Goal: Check status: Check status

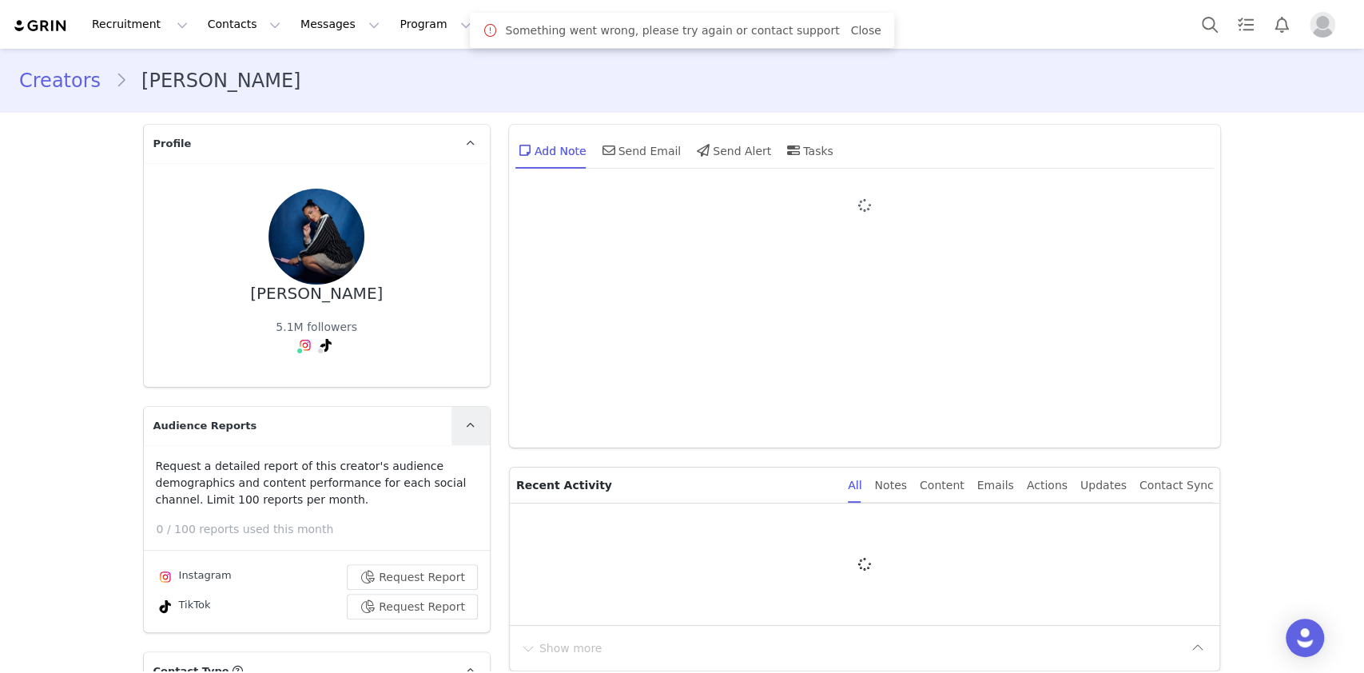
type input "+33 ([GEOGRAPHIC_DATA])"
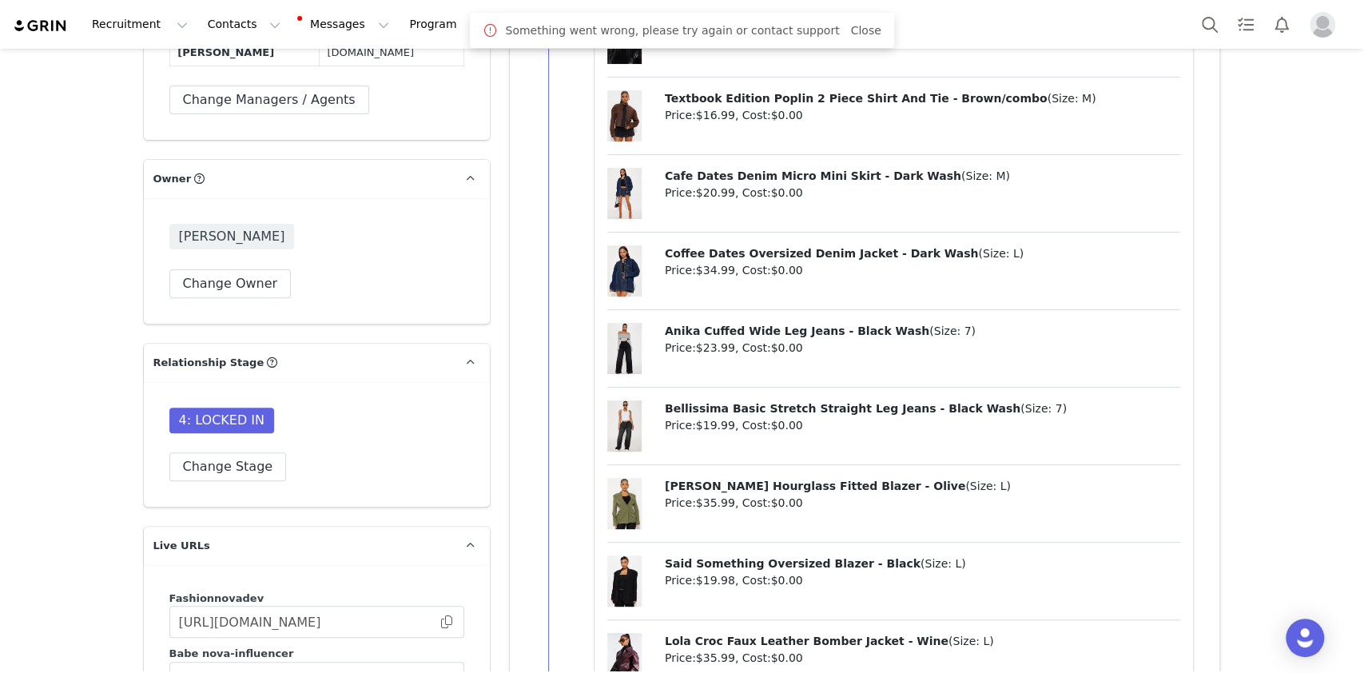
scroll to position [4476, 0]
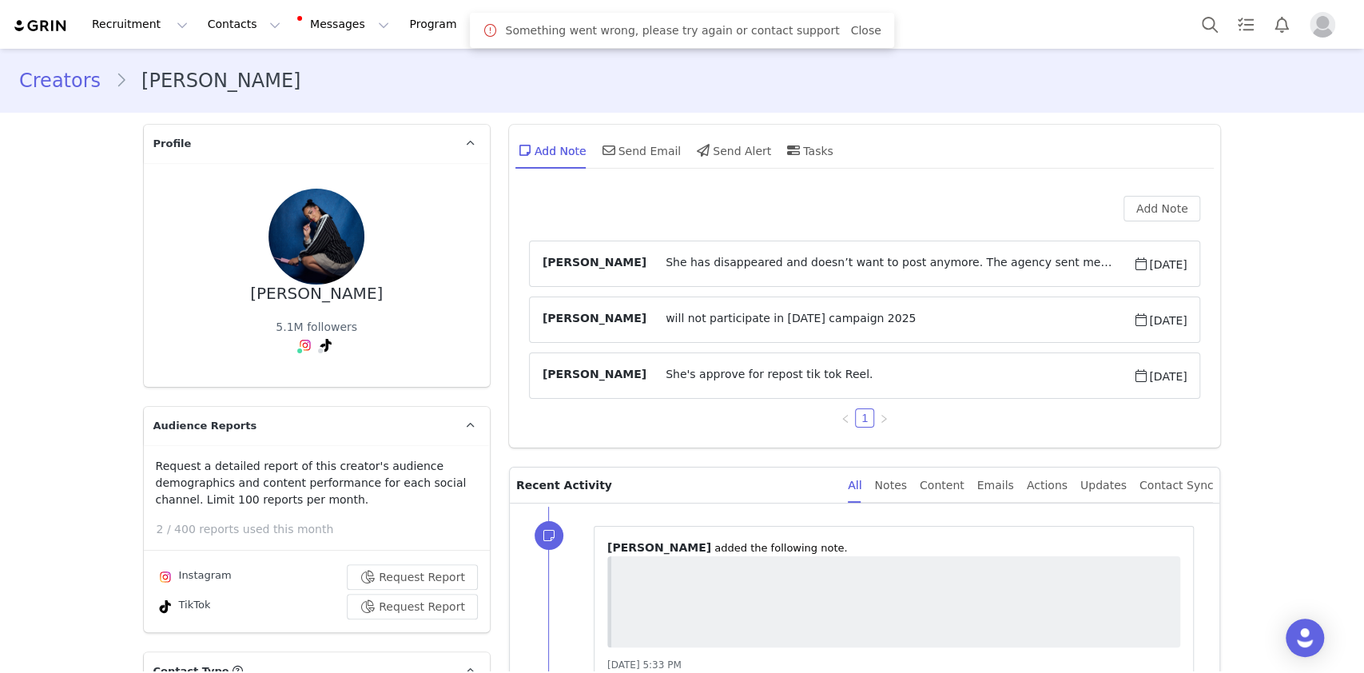
type input "+33 ([GEOGRAPHIC_DATA])"
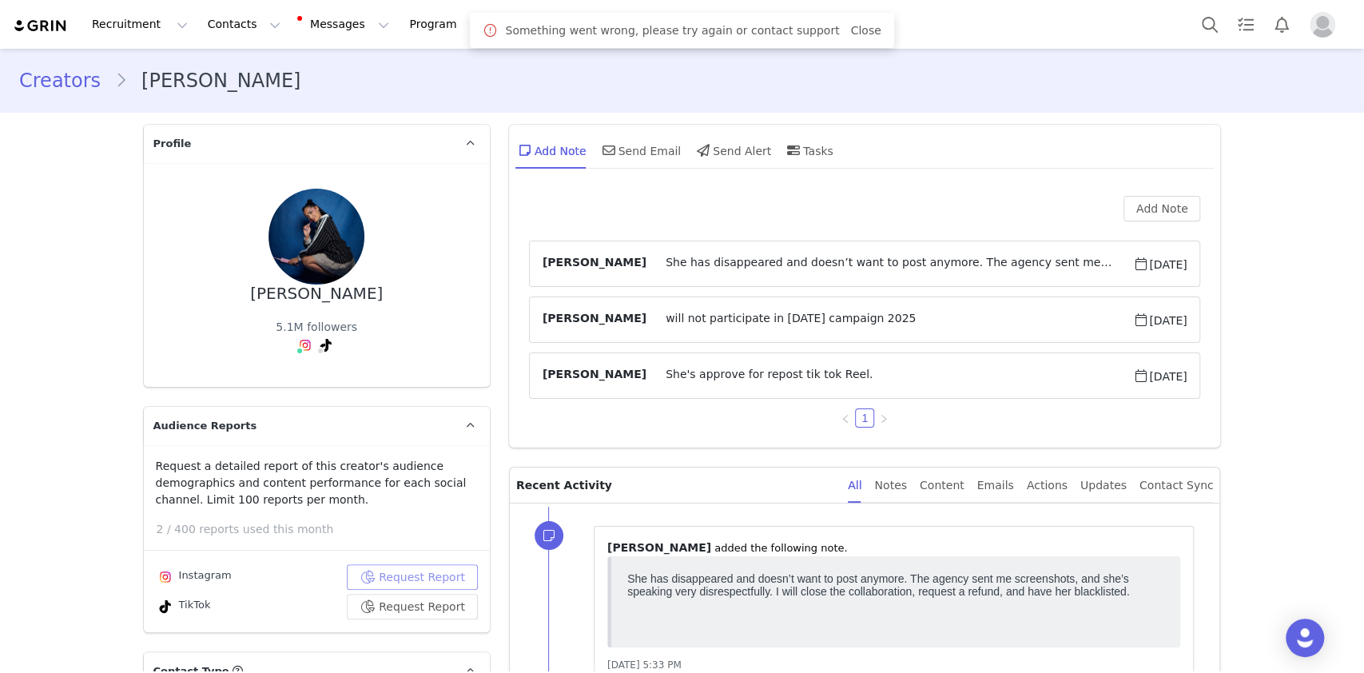
click at [416, 564] on button "Request Report" at bounding box center [412, 577] width 131 height 26
click at [429, 594] on button "Request Report" at bounding box center [412, 607] width 131 height 26
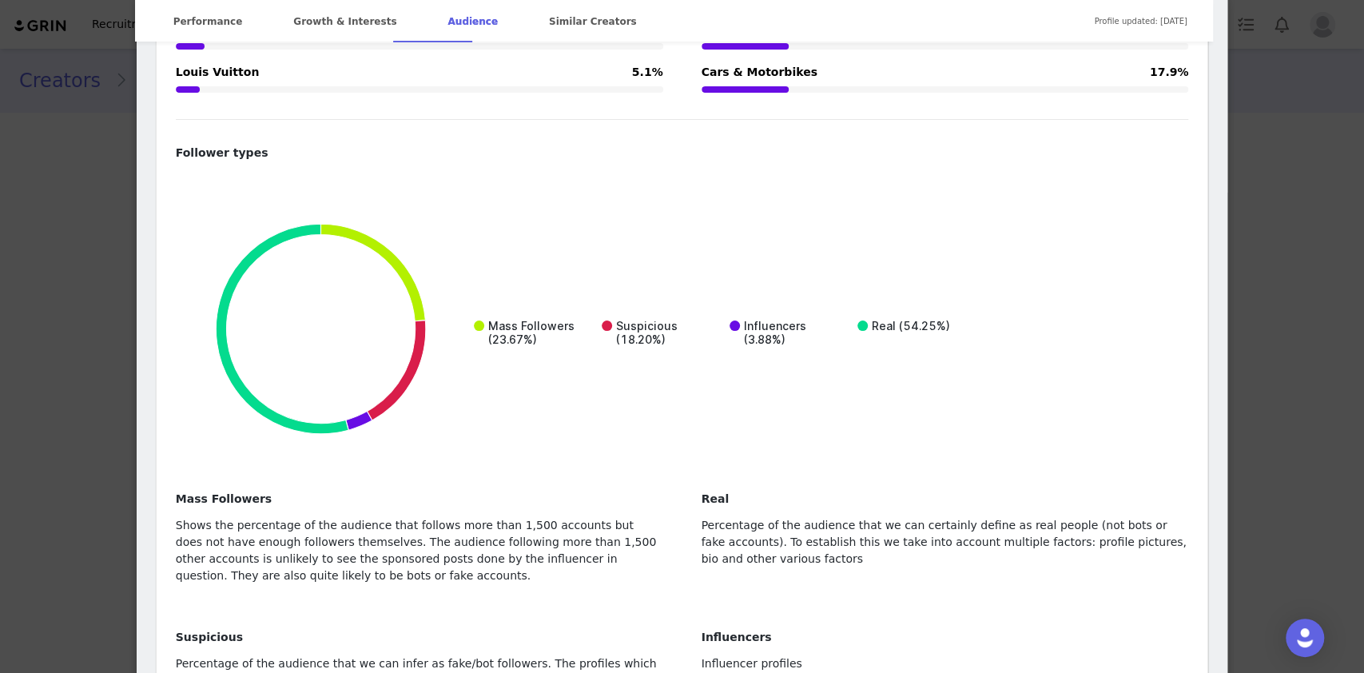
scroll to position [3197, 0]
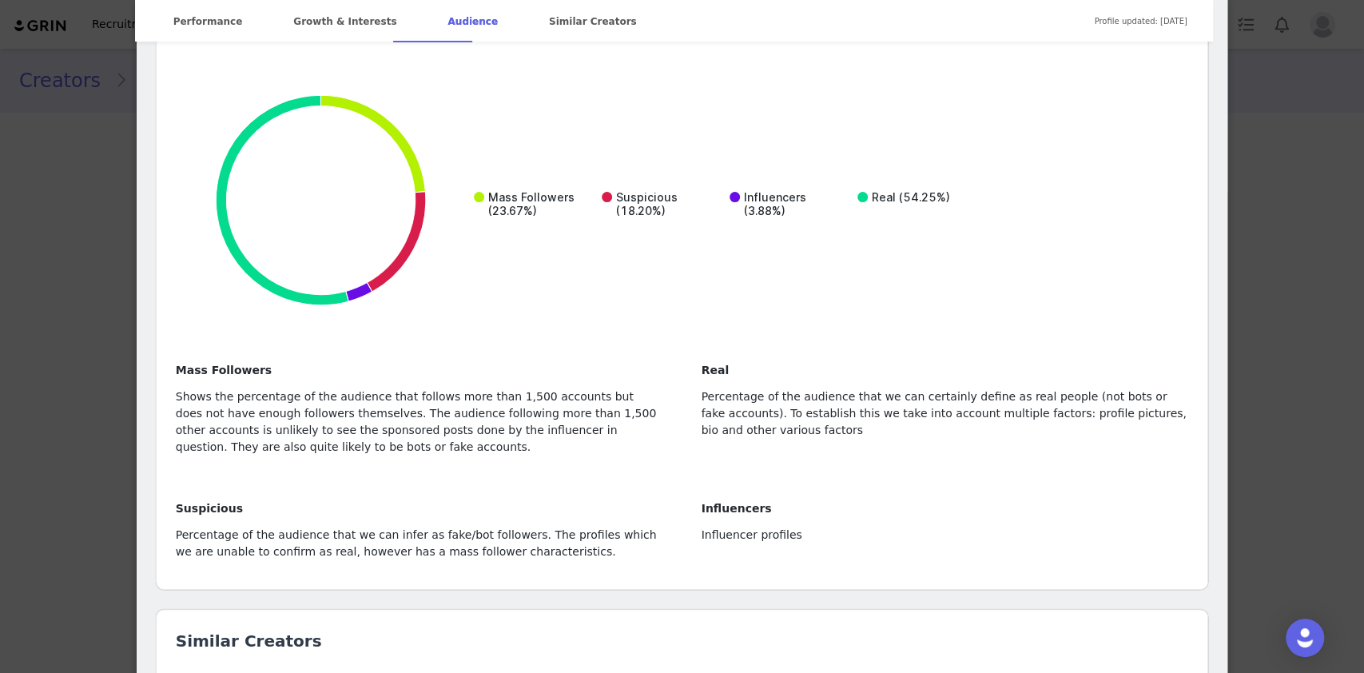
click at [53, 323] on div "NOREL BENMEZIANE Verified @norel.bmz Singer 🎤 👻Iamnorel Collaboration:📥luncolla…" at bounding box center [682, 336] width 1364 height 673
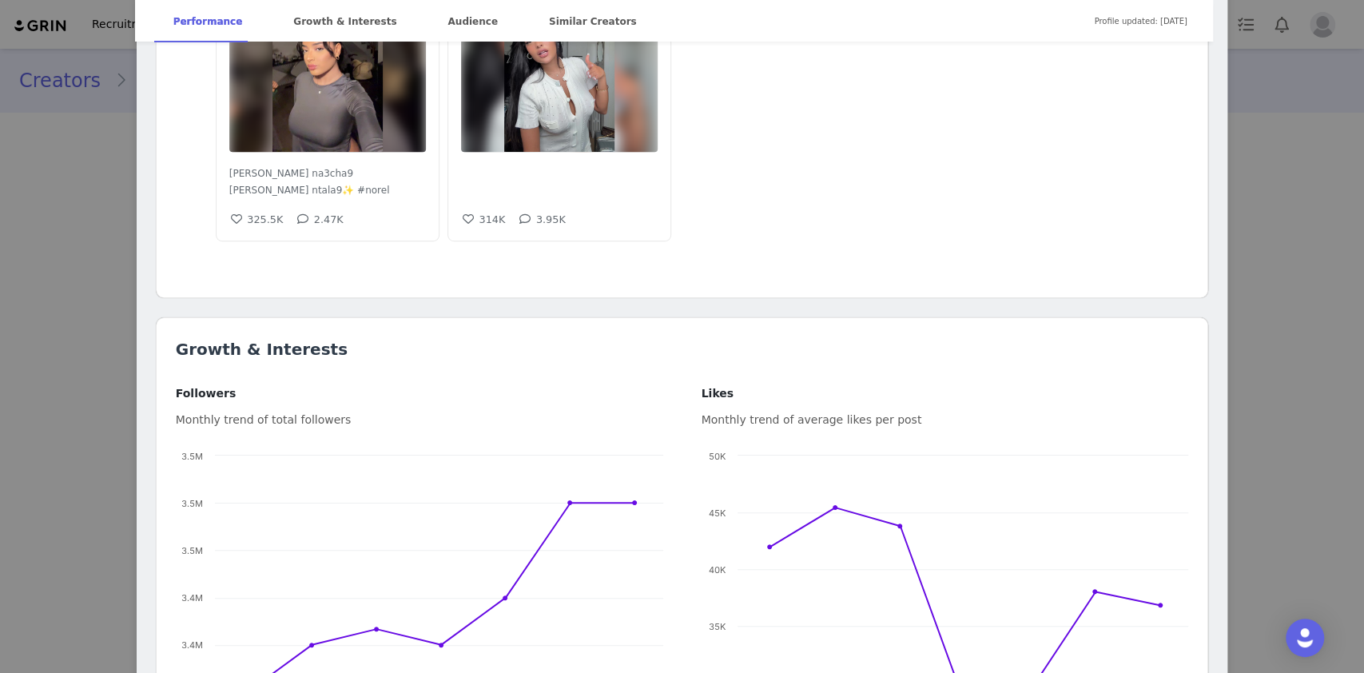
scroll to position [213, 0]
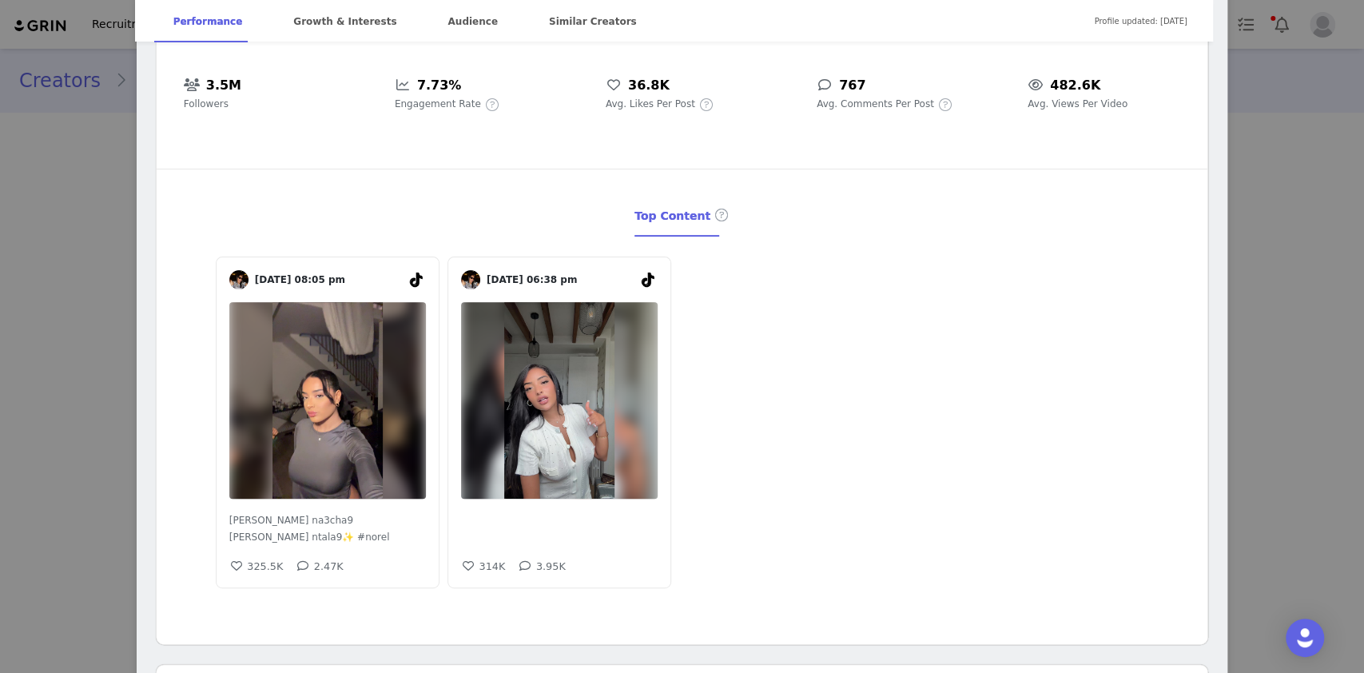
click at [42, 234] on div "norel.bmz @itsnorel Insta :Norel.bmz 👻:Iamnorel 📥:luncollab@gmail.com Location …" at bounding box center [682, 336] width 1364 height 673
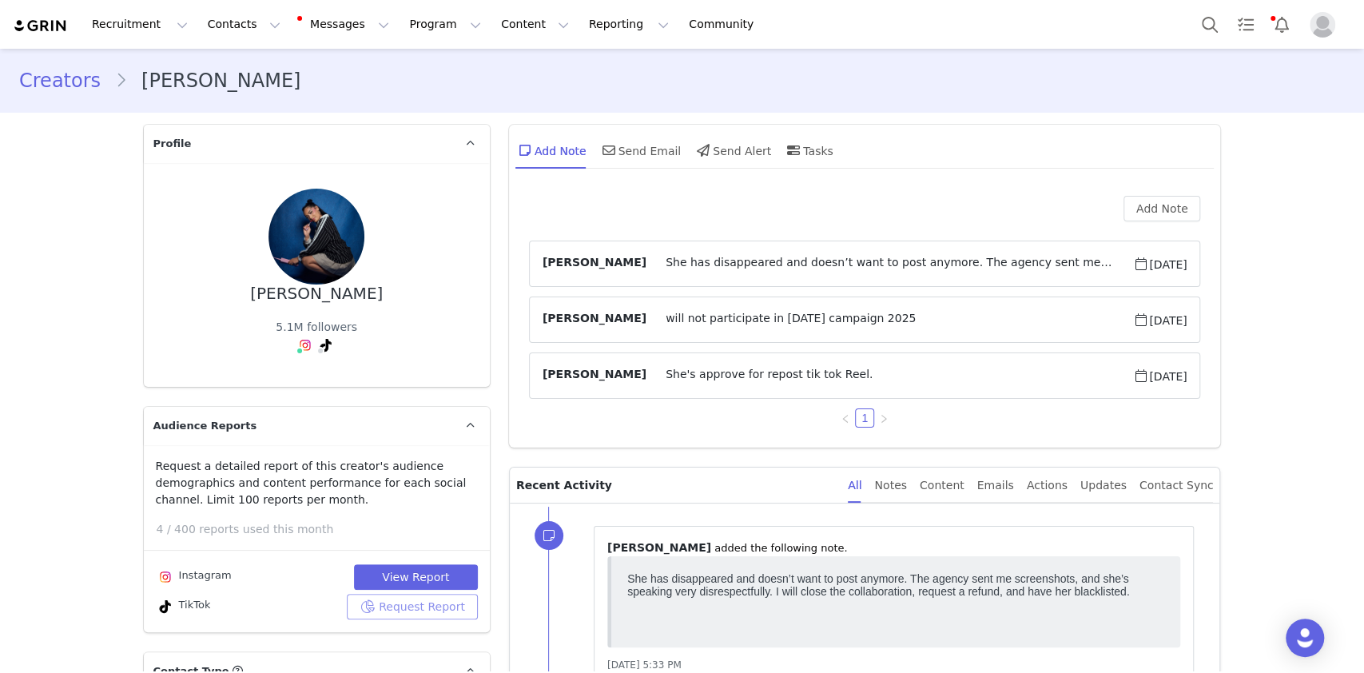
scroll to position [0, 0]
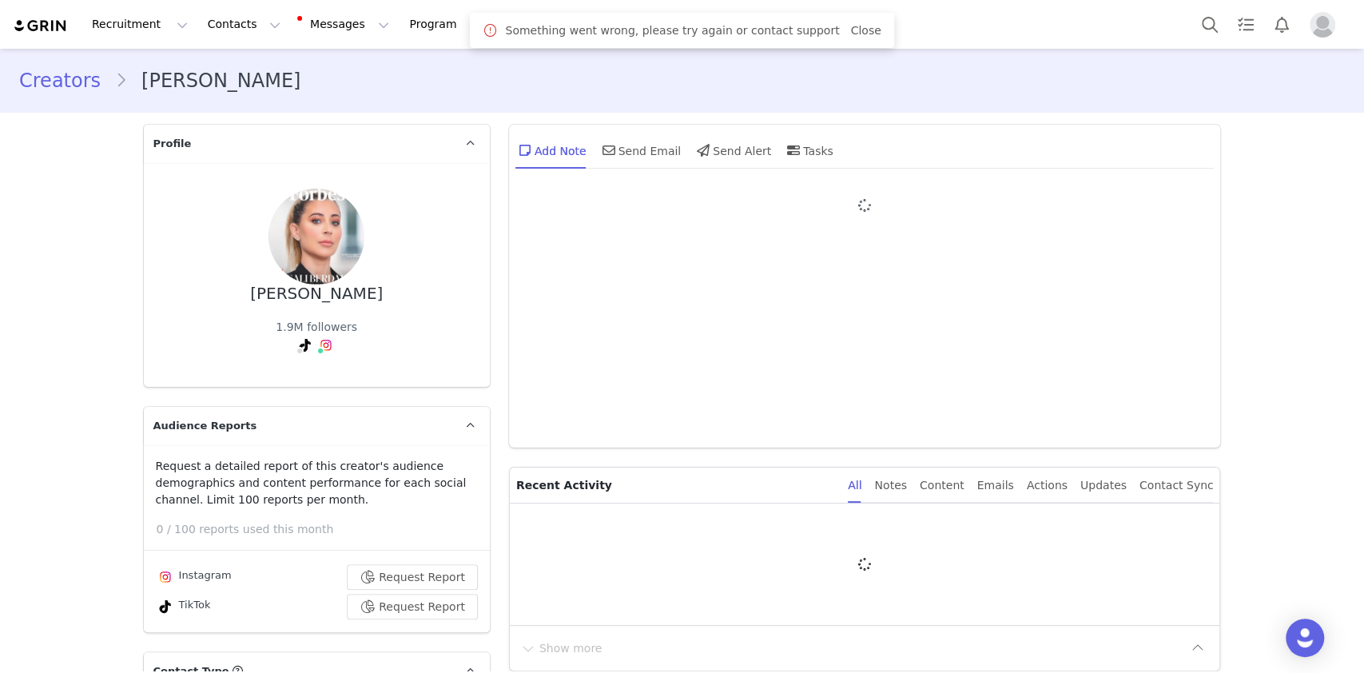
type input "+33 ([GEOGRAPHIC_DATA])"
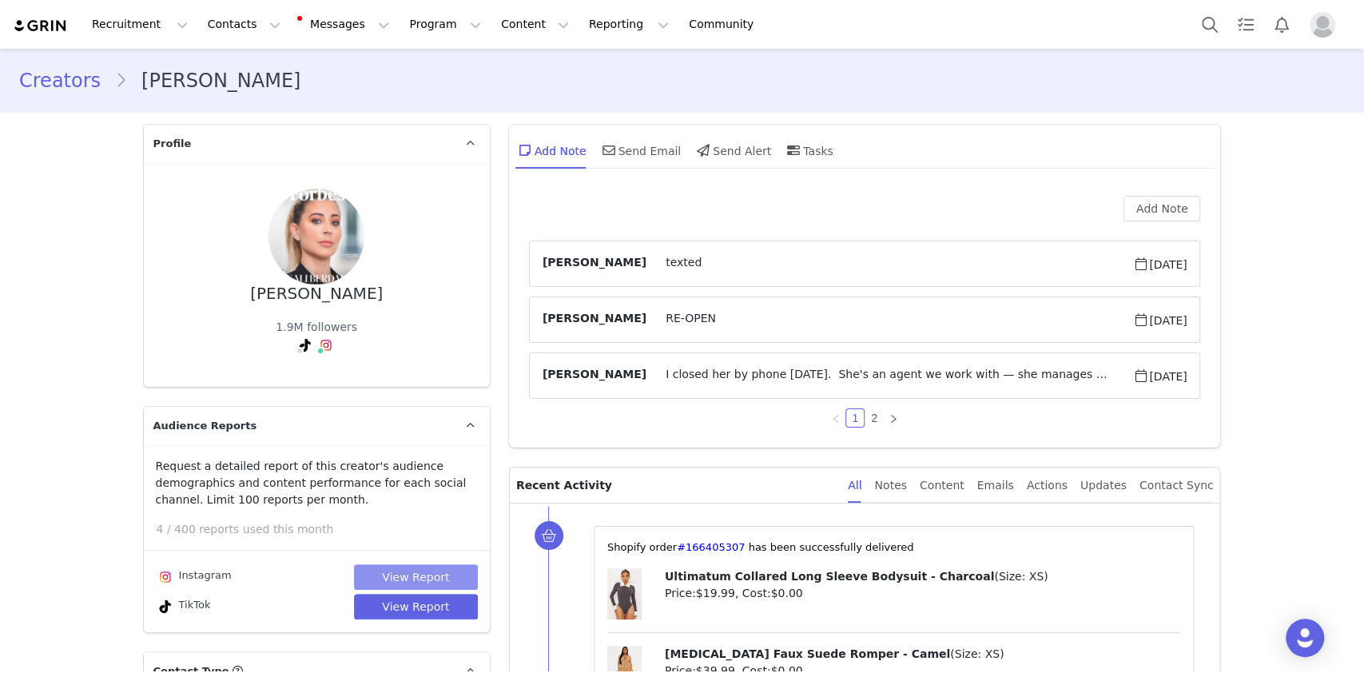
click at [429, 572] on button "View Report" at bounding box center [416, 577] width 124 height 26
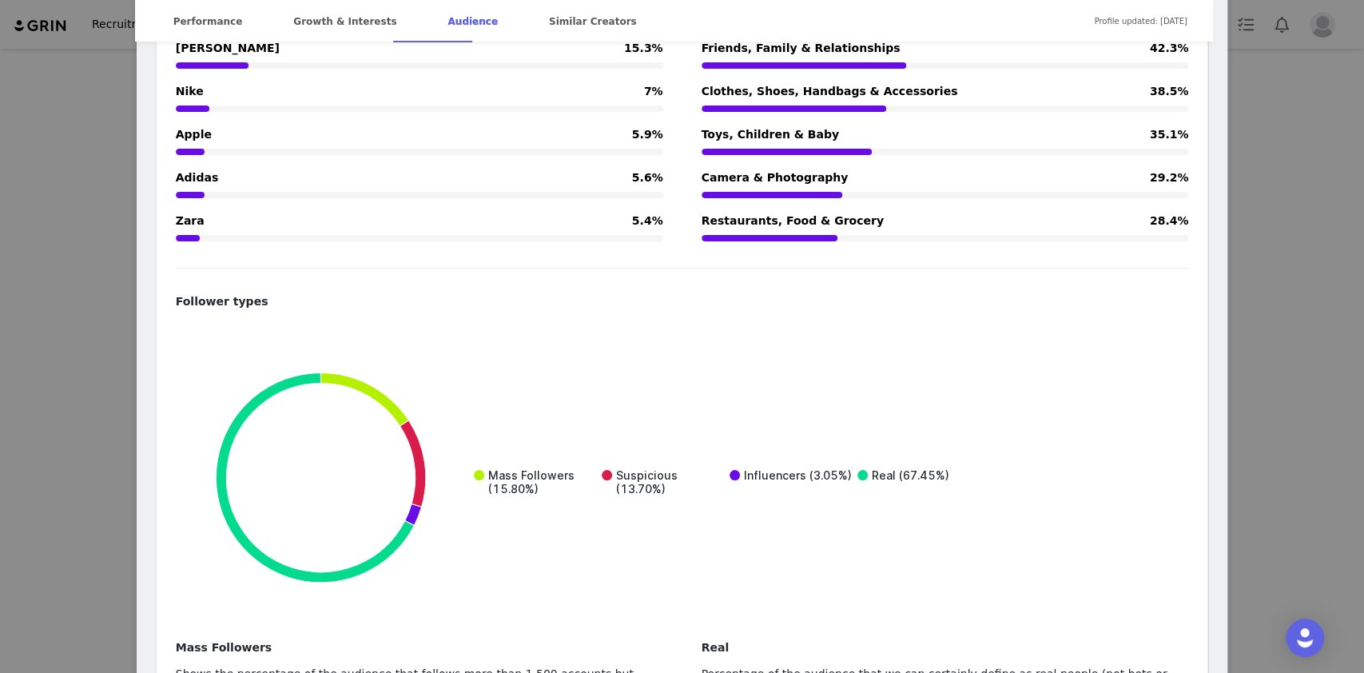
scroll to position [2877, 0]
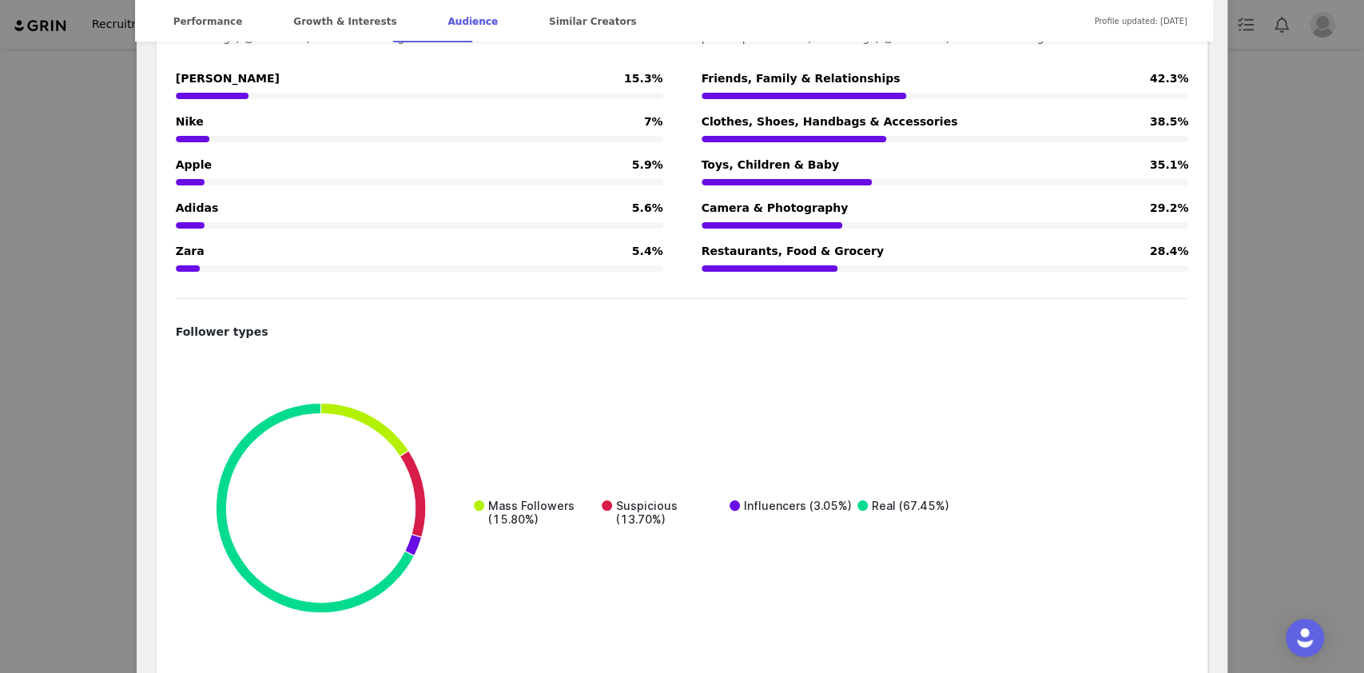
click at [78, 364] on div "[PERSON_NAME] Verified @magaliberdah 👤 @shaunaevents • @sublimetalents • @brigh…" at bounding box center [682, 336] width 1364 height 673
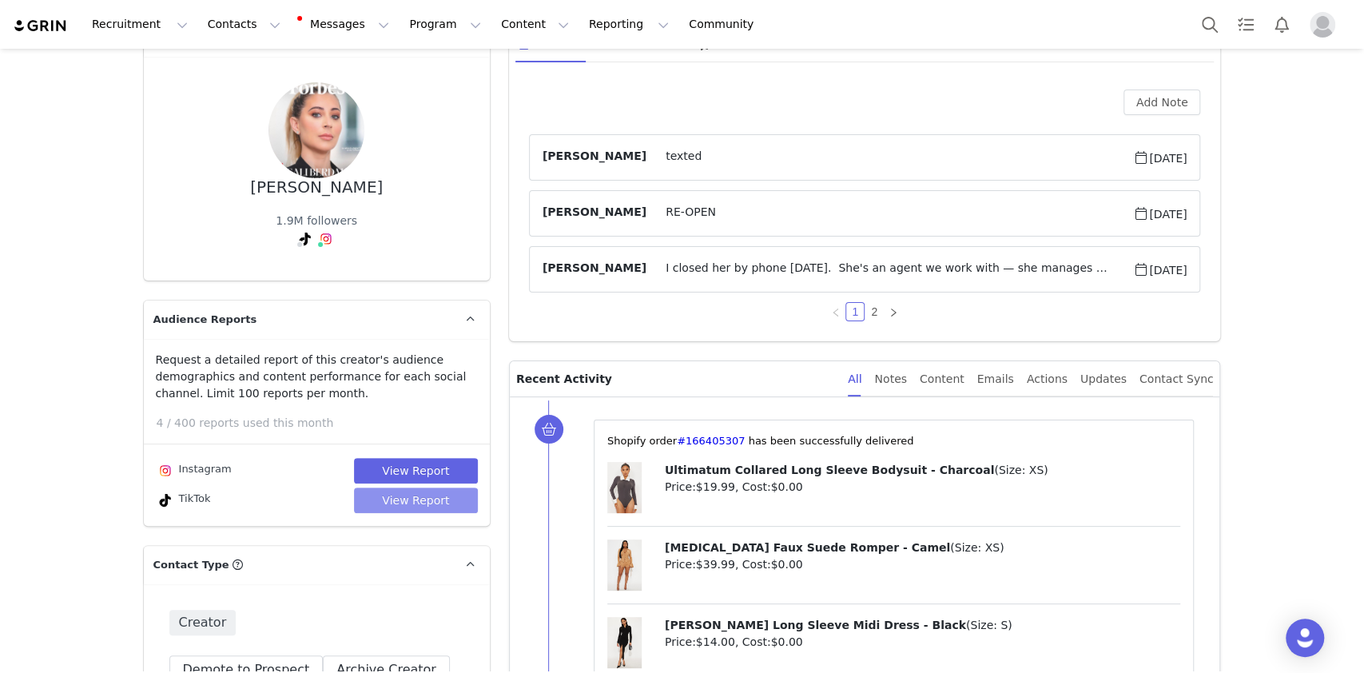
click at [381, 500] on button "View Report" at bounding box center [416, 501] width 124 height 26
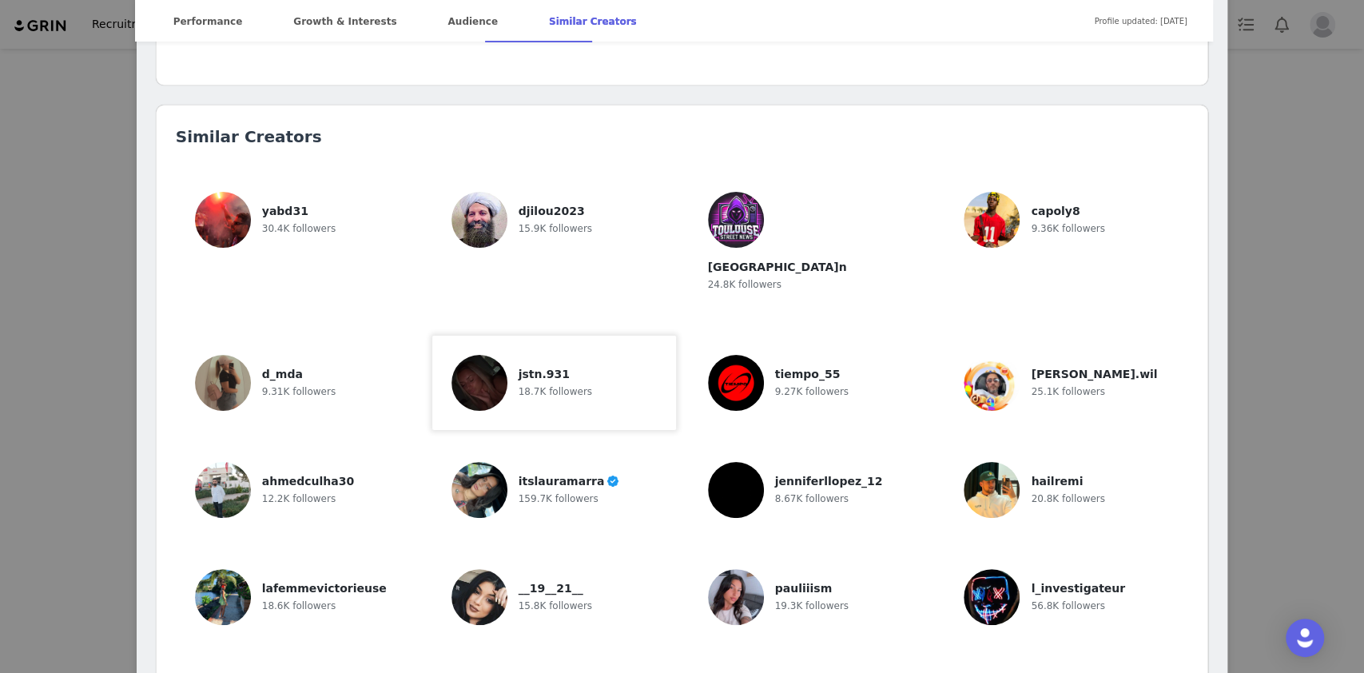
scroll to position [2272, 0]
